Goal: Find specific page/section

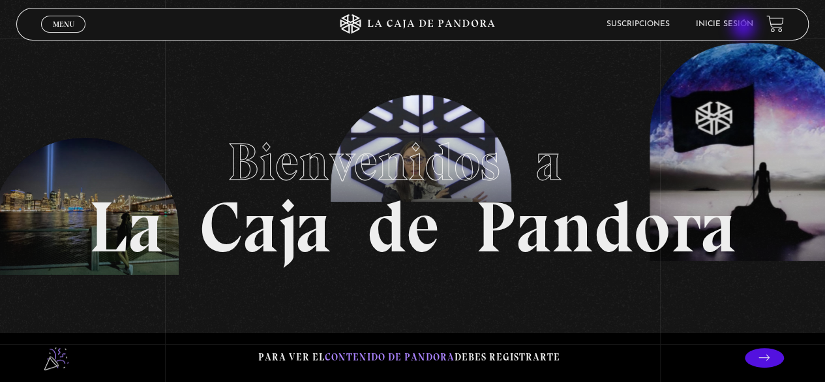
click at [745, 28] on link "Inicie sesión" at bounding box center [724, 24] width 57 height 8
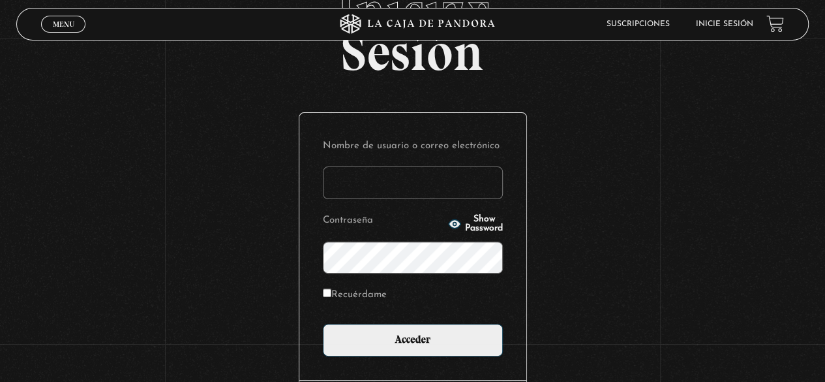
scroll to position [183, 0]
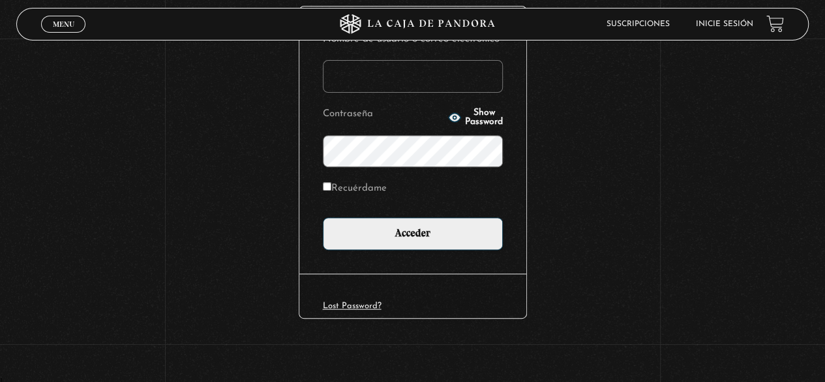
type input "[PERSON_NAME][EMAIL_ADDRESS][DOMAIN_NAME]"
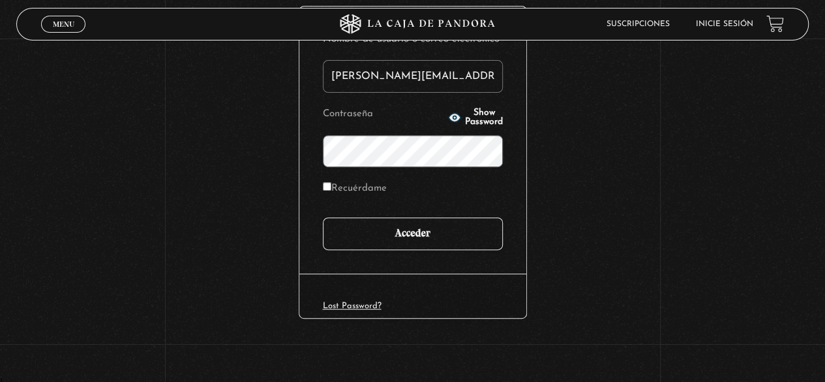
click at [454, 230] on input "Acceder" at bounding box center [413, 233] width 180 height 33
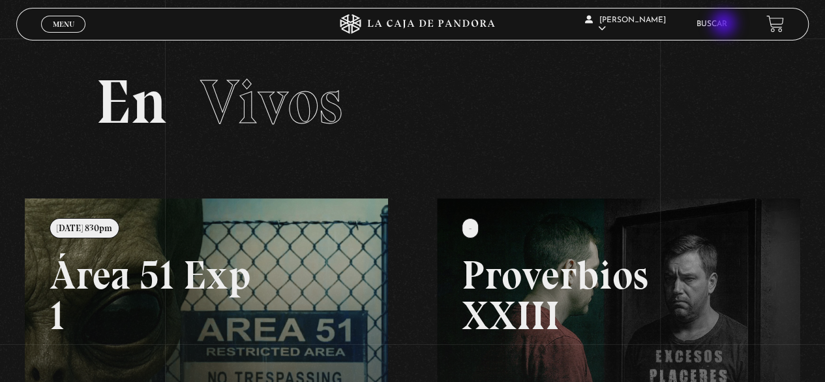
click at [725, 25] on link "Buscar" at bounding box center [711, 24] width 31 height 8
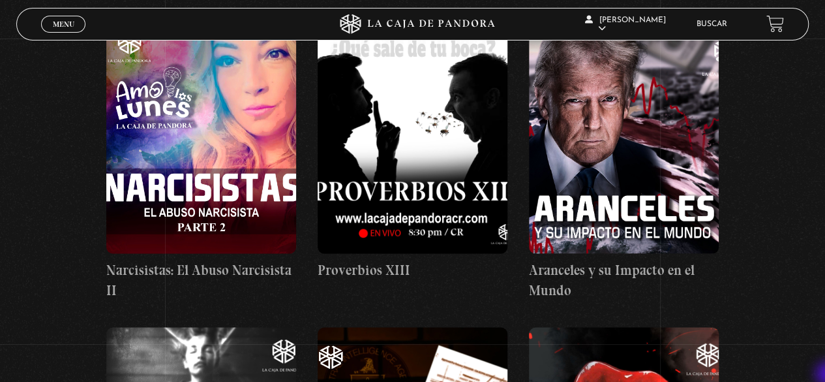
scroll to position [3366, 0]
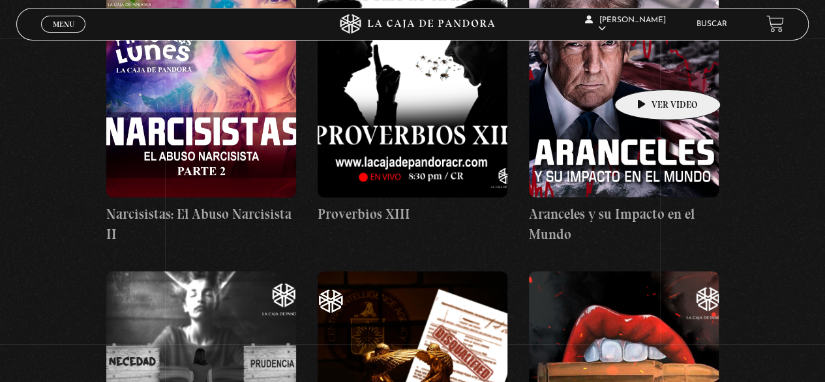
click at [647, 70] on figure at bounding box center [624, 79] width 190 height 235
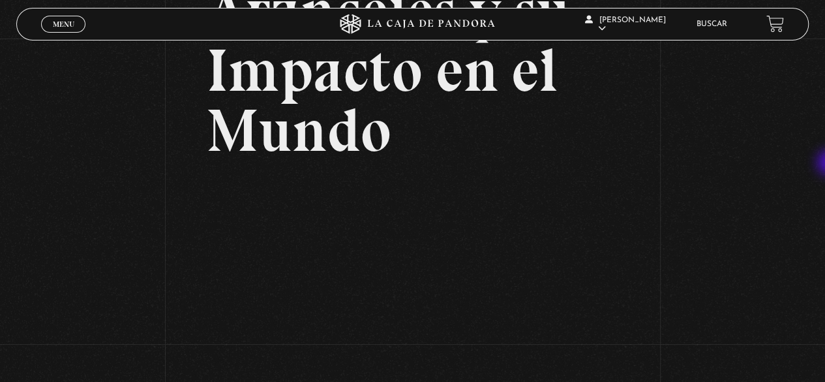
scroll to position [188, 0]
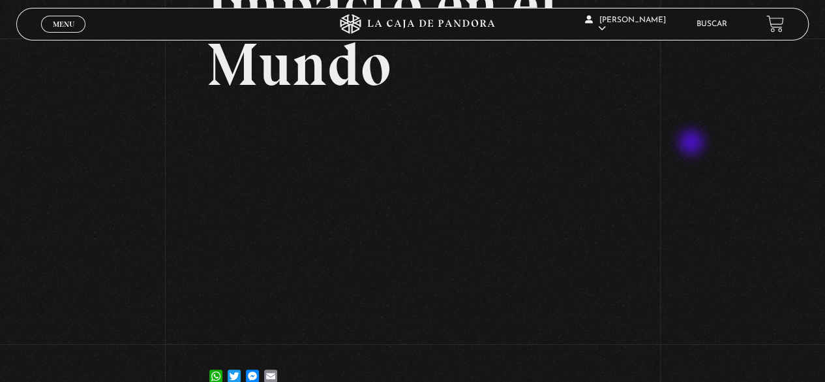
click at [693, 143] on div "Volver [DATE] [PERSON_NAME] y su Impacto en el Mundo WhatsApp Twitter Messenger…" at bounding box center [412, 129] width 825 height 556
